Goal: Task Accomplishment & Management: Complete application form

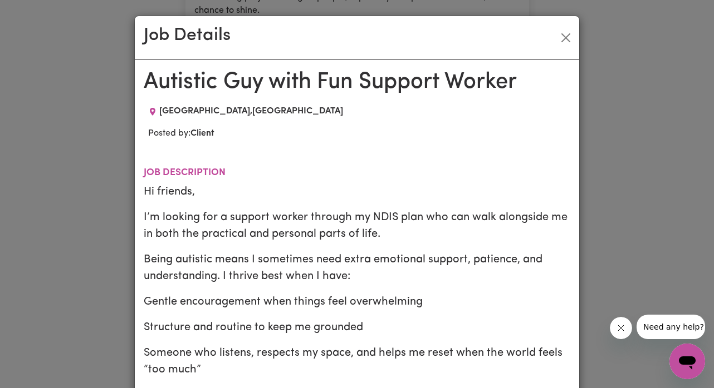
click at [109, 301] on div "Job Details Autistic Guy with Fun Support Worker [GEOGRAPHIC_DATA] , [GEOGRAPHI…" at bounding box center [357, 194] width 714 height 388
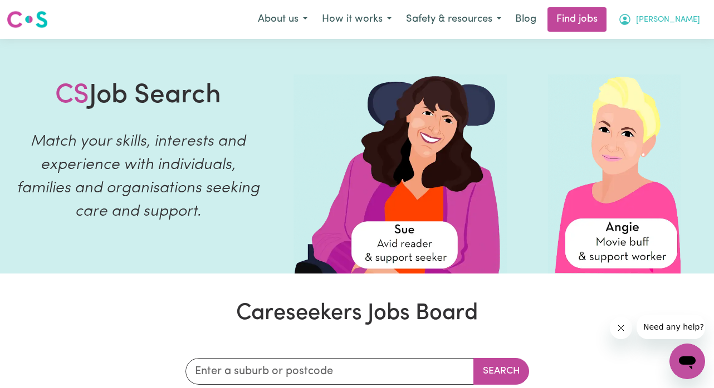
click at [655, 28] on button "[PERSON_NAME]" at bounding box center [659, 19] width 96 height 23
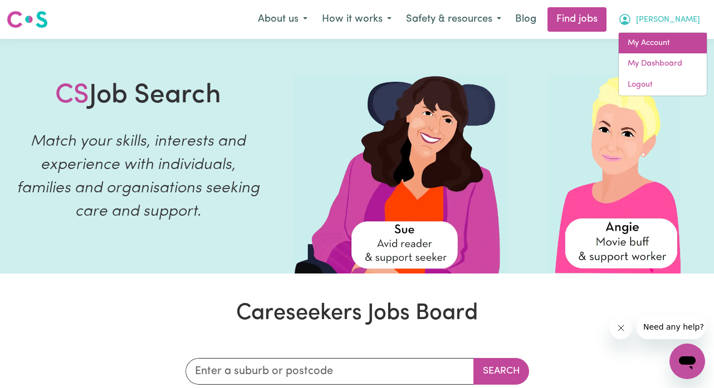
click at [654, 38] on link "My Account" at bounding box center [662, 43] width 88 height 21
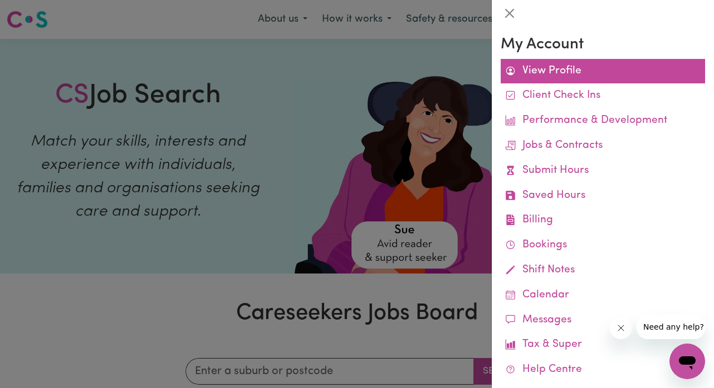
click at [602, 59] on link "View Profile" at bounding box center [602, 71] width 204 height 25
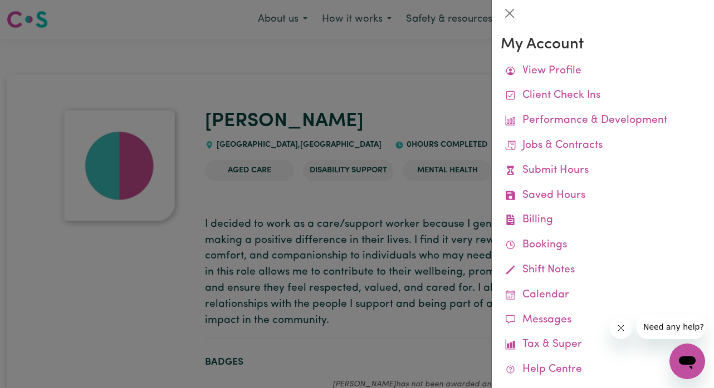
click at [417, 174] on div at bounding box center [357, 194] width 714 height 388
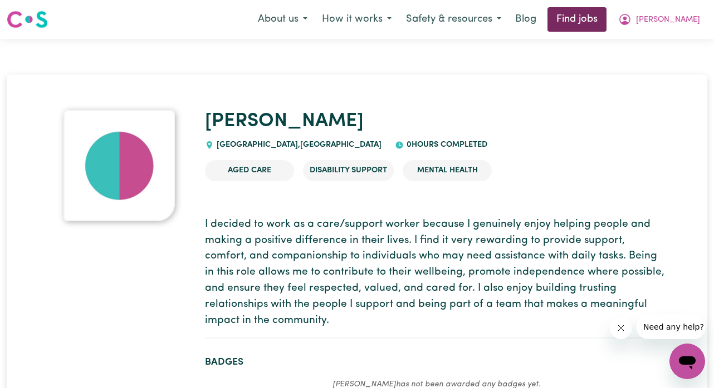
click at [583, 19] on link "Find jobs" at bounding box center [576, 19] width 59 height 24
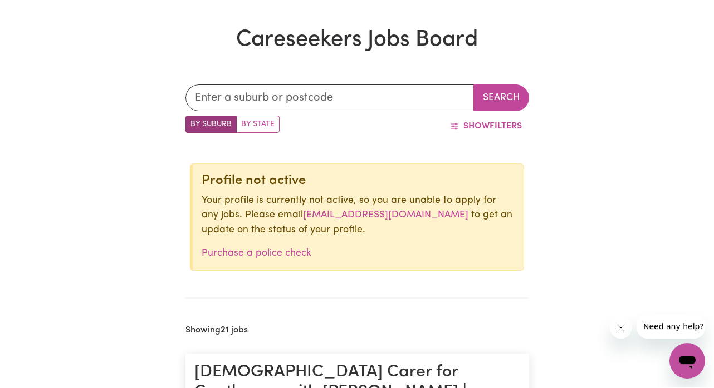
scroll to position [281, 0]
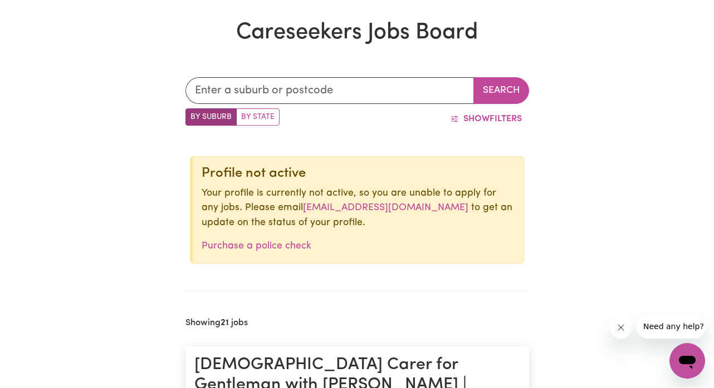
click at [297, 184] on div "Profile not active Your profile is currently not active, so you are unable to a…" at bounding box center [357, 210] width 334 height 107
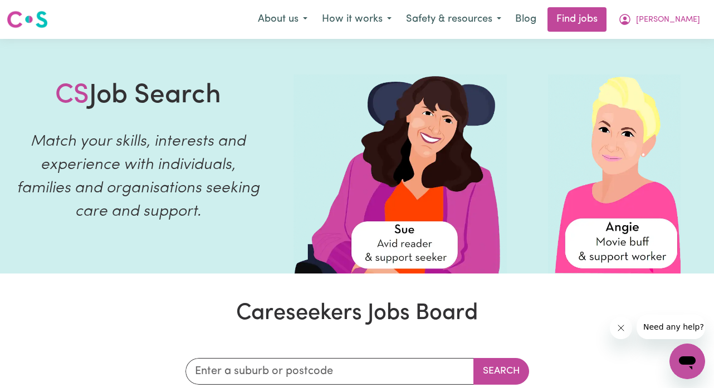
scroll to position [0, 0]
click at [630, 21] on icon "My Account" at bounding box center [624, 19] width 11 height 11
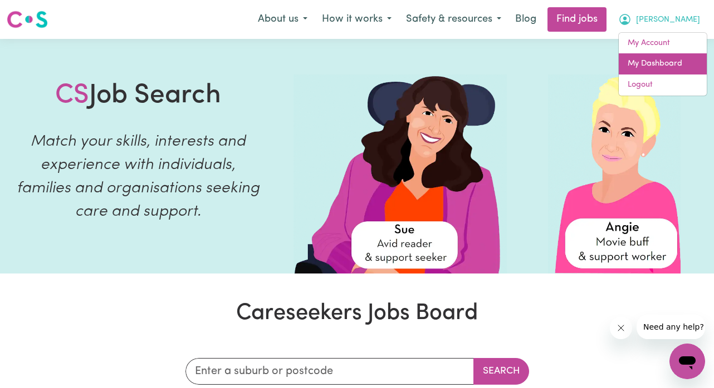
click at [634, 62] on link "My Dashboard" at bounding box center [662, 63] width 88 height 21
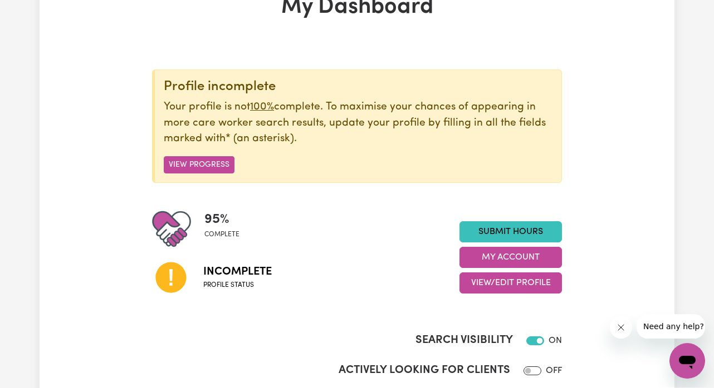
scroll to position [125, 0]
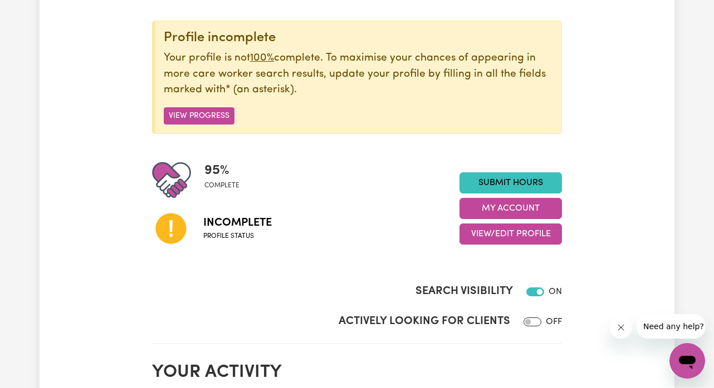
click at [223, 236] on span "Profile status" at bounding box center [237, 237] width 68 height 10
click at [174, 231] on icon at bounding box center [170, 229] width 31 height 31
click at [220, 115] on button "View Progress" at bounding box center [199, 116] width 71 height 17
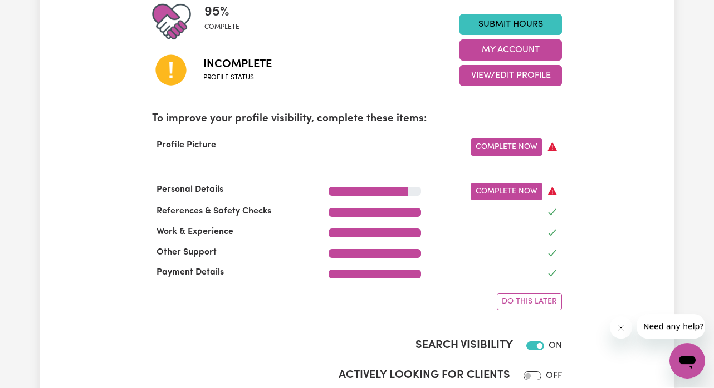
scroll to position [308, 0]
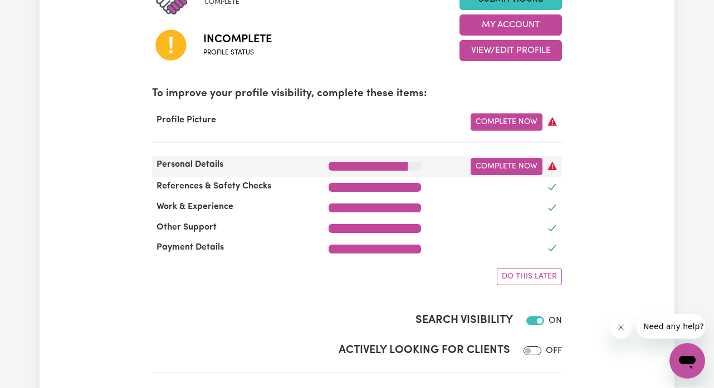
click at [405, 163] on div at bounding box center [368, 167] width 80 height 9
click at [504, 161] on link "Complete Now" at bounding box center [506, 167] width 72 height 17
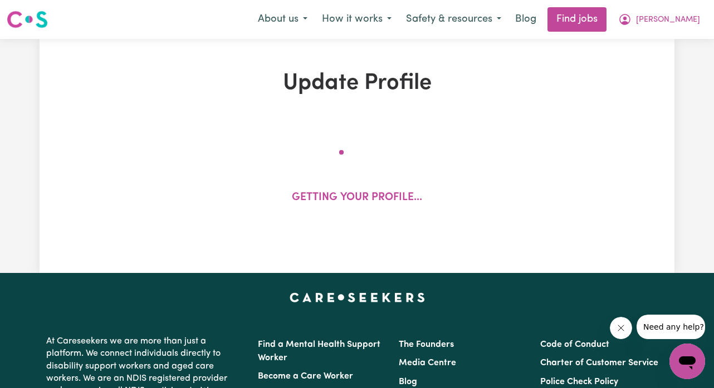
select select "[DEMOGRAPHIC_DATA]"
select select "Student Visa"
select select "Studying a healthcare related degree or qualification"
select select "37"
select select "40"
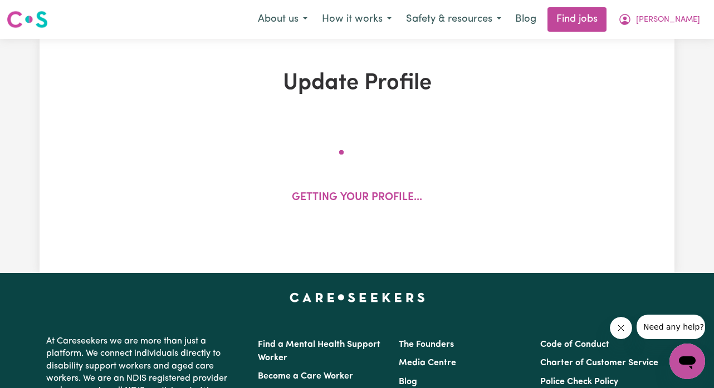
select select "40"
select select "60"
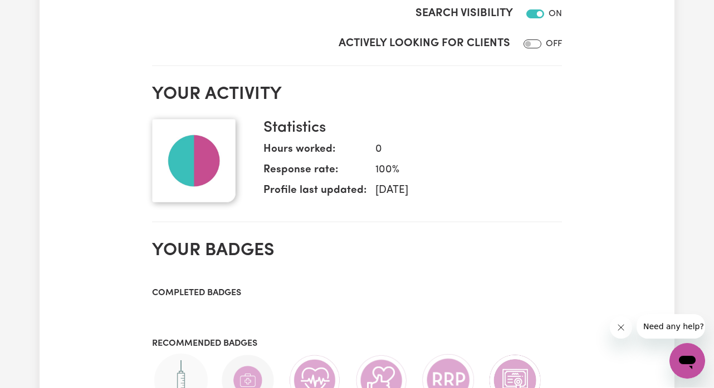
scroll to position [692, 0]
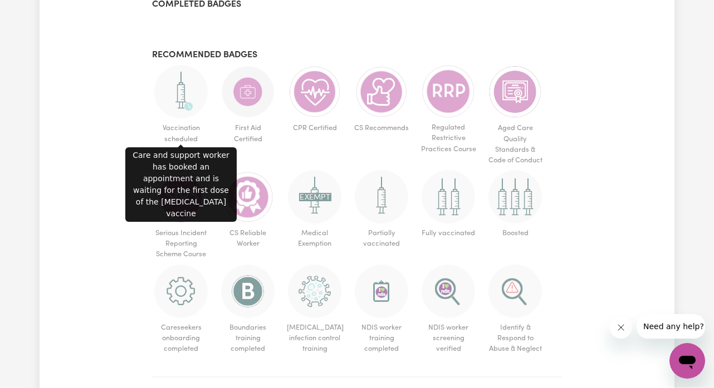
click at [187, 82] on img at bounding box center [180, 92] width 53 height 53
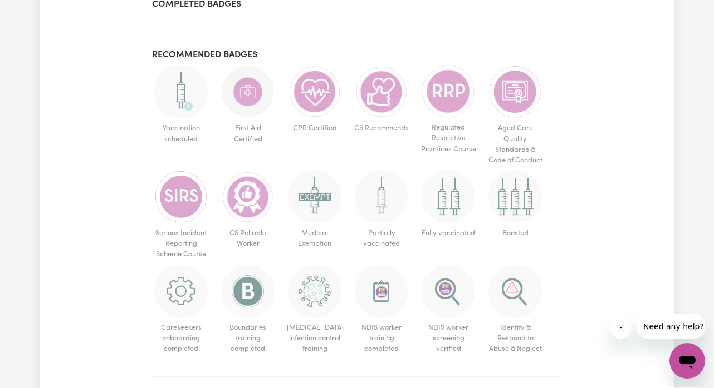
click at [187, 82] on img at bounding box center [180, 92] width 53 height 53
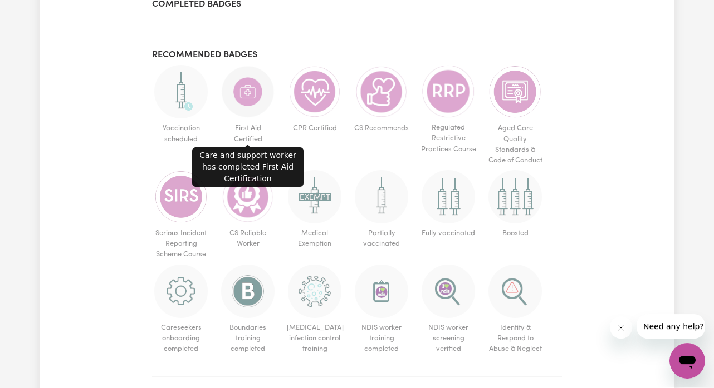
click at [232, 88] on img at bounding box center [247, 92] width 53 height 53
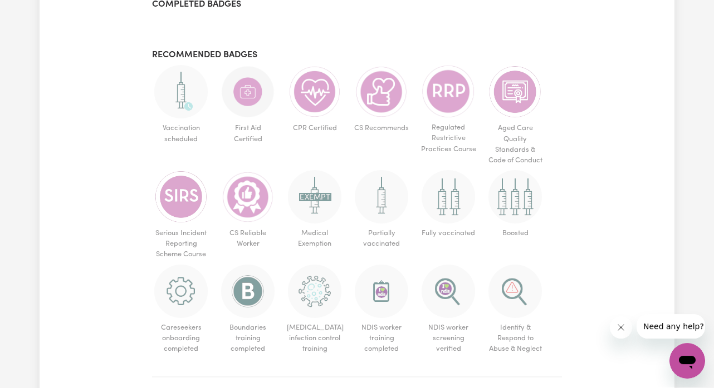
click at [231, 89] on img at bounding box center [247, 92] width 53 height 53
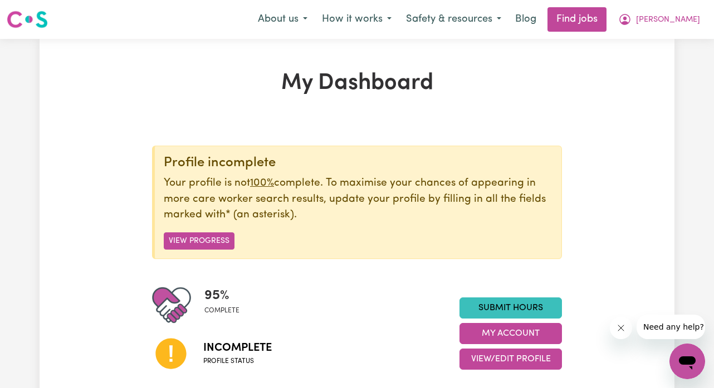
scroll to position [0, 0]
click at [606, 18] on link "Find jobs" at bounding box center [576, 19] width 59 height 24
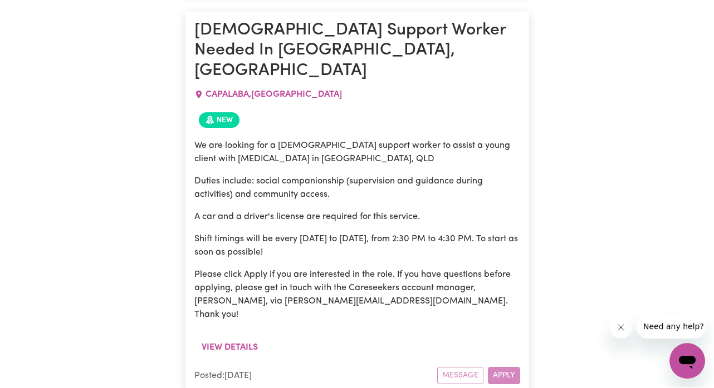
scroll to position [1379, 0]
click at [497, 367] on div "Message Apply" at bounding box center [478, 375] width 83 height 17
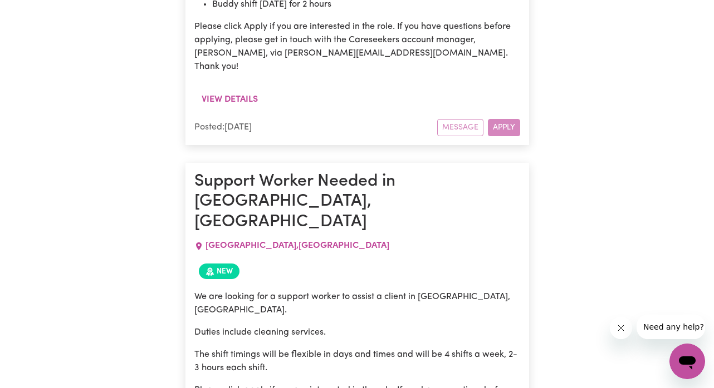
scroll to position [3863, 0]
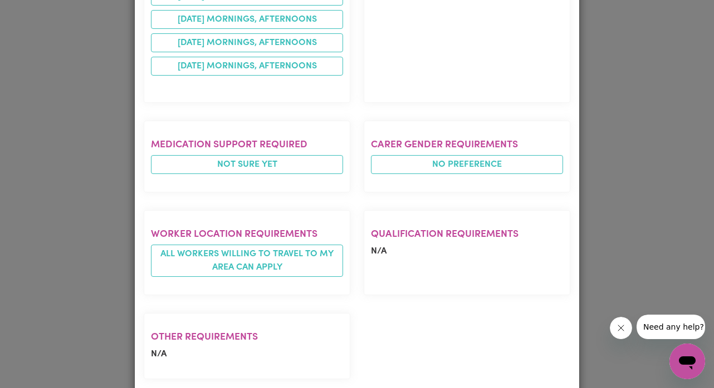
scroll to position [658, 0]
click at [100, 274] on div "Job Details Support Worker Needed in [GEOGRAPHIC_DATA], [GEOGRAPHIC_DATA] , [GE…" at bounding box center [357, 194] width 714 height 388
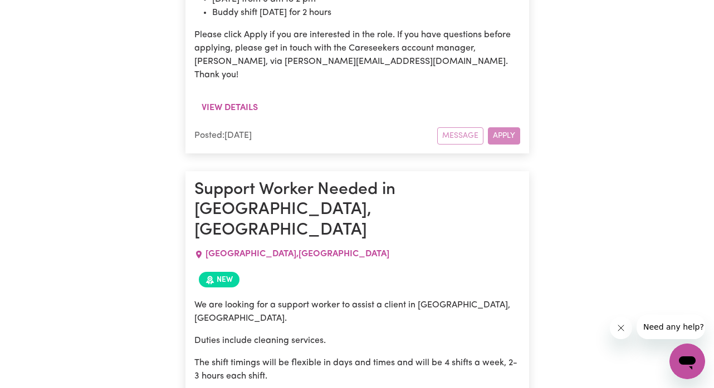
scroll to position [0, 0]
click at [686, 356] on icon "Open messaging window" at bounding box center [687, 362] width 20 height 20
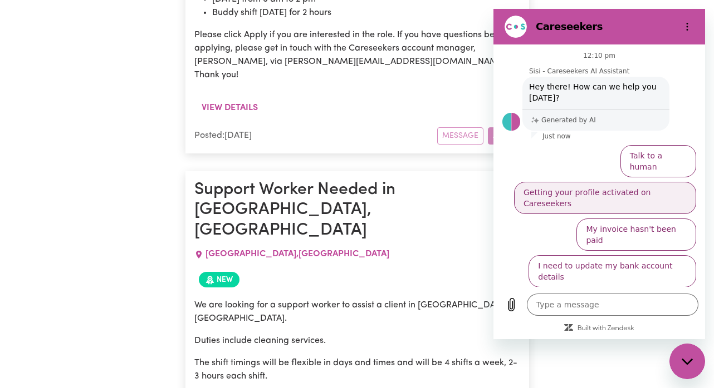
click at [598, 182] on button "Getting your profile activated on Careseekers" at bounding box center [605, 198] width 182 height 32
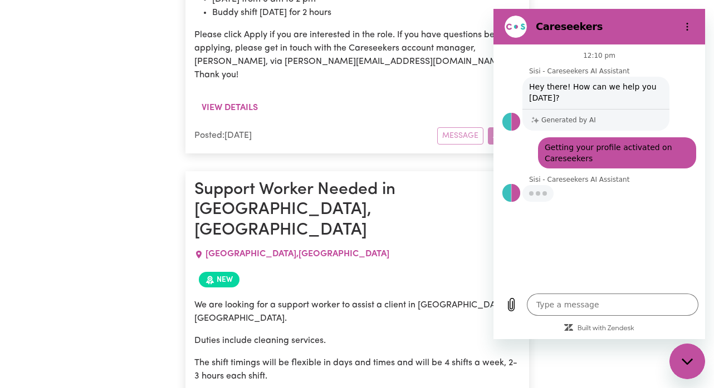
type textarea "x"
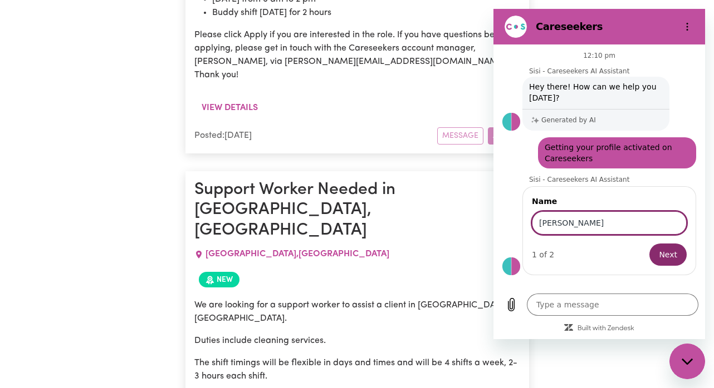
type input "[PERSON_NAME]"
click at [668, 255] on button "Next" at bounding box center [667, 255] width 37 height 22
type textarea "x"
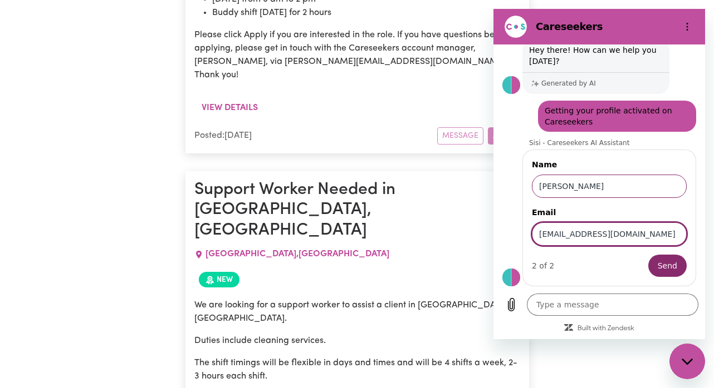
type input "[EMAIL_ADDRESS][DOMAIN_NAME]"
click at [658, 266] on button "Send" at bounding box center [667, 266] width 38 height 22
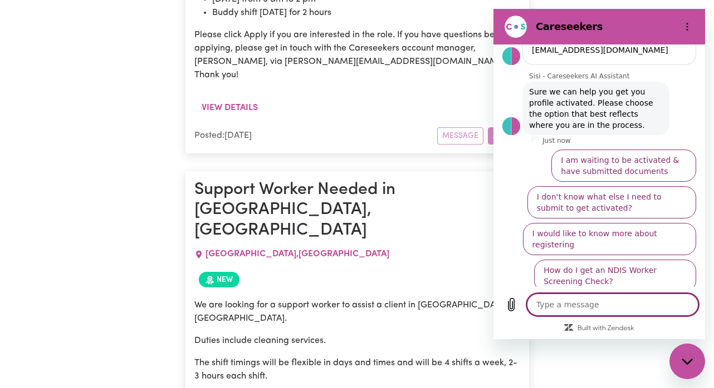
scroll to position [207, 0]
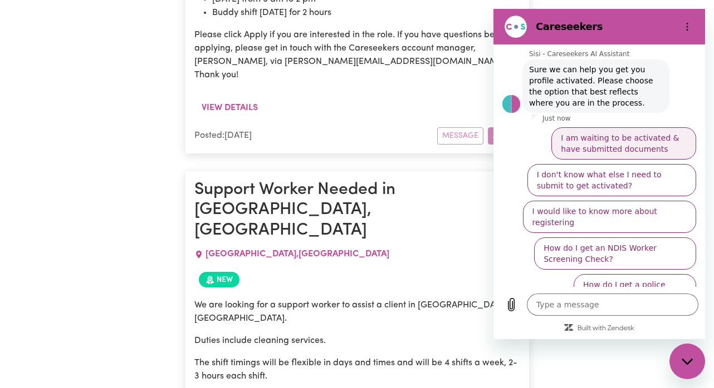
click at [613, 150] on button "I am waiting to be activated & have submitted documents" at bounding box center [623, 143] width 145 height 32
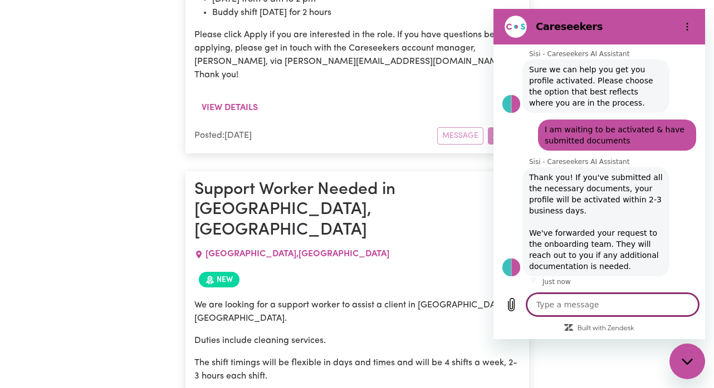
scroll to position [209, 0]
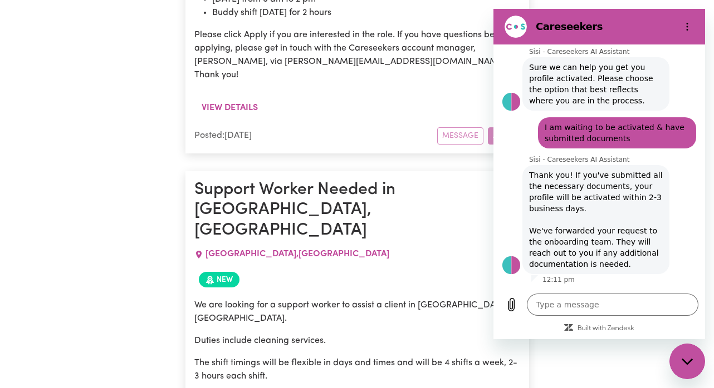
click at [429, 334] on p "Duties include cleaning services." at bounding box center [357, 340] width 326 height 13
click at [685, 365] on icon "Close messaging window" at bounding box center [687, 361] width 12 height 7
type textarea "x"
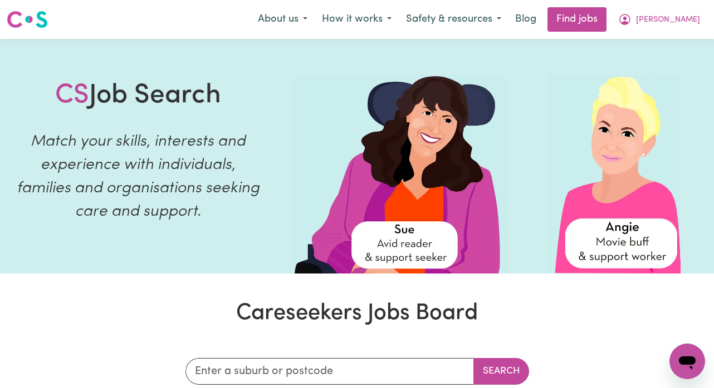
scroll to position [0, 0]
